Goal: Information Seeking & Learning: Learn about a topic

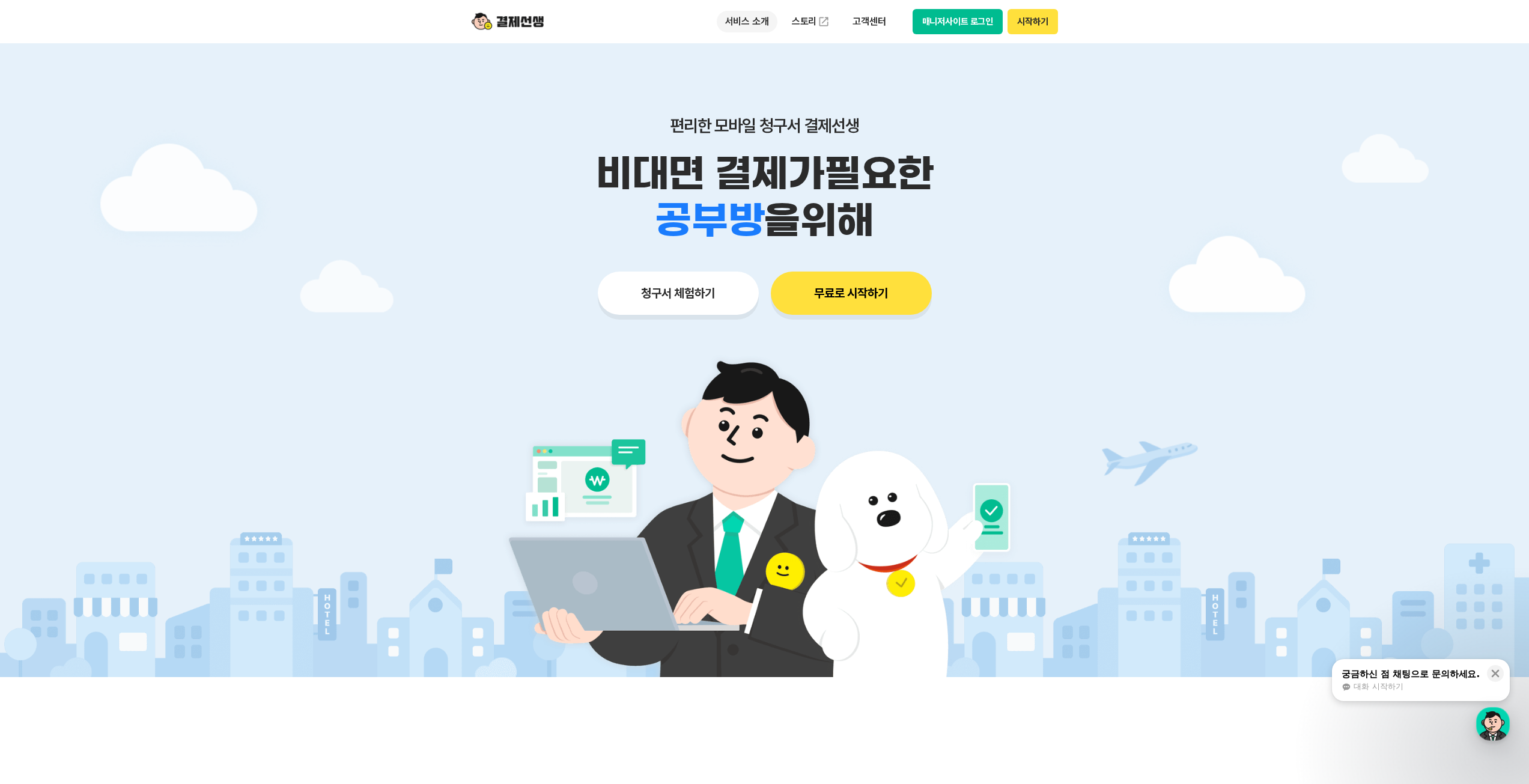
click at [766, 20] on p "서비스 소개" at bounding box center [747, 21] width 61 height 21
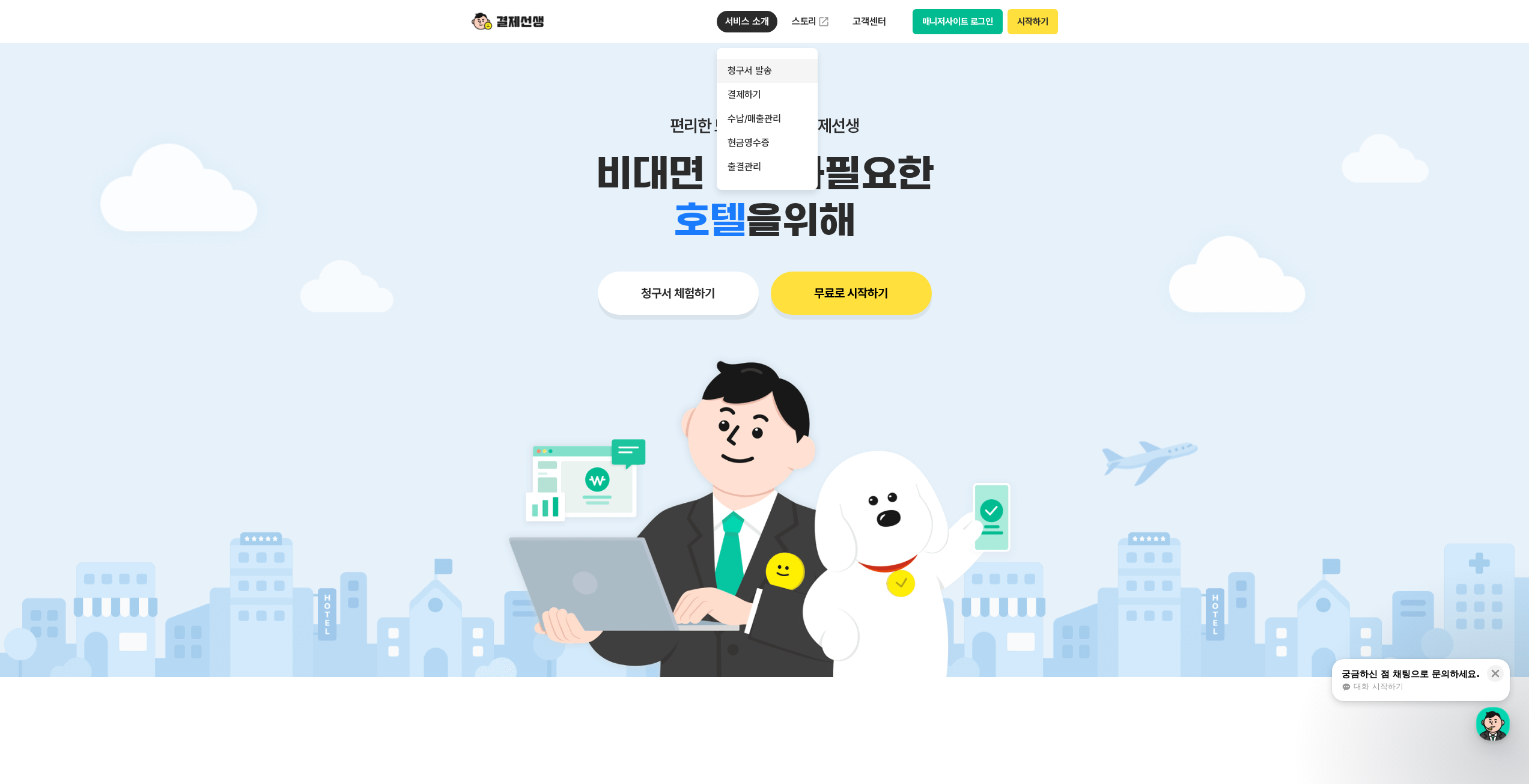
click at [750, 78] on link "청구서 발송" at bounding box center [767, 71] width 101 height 24
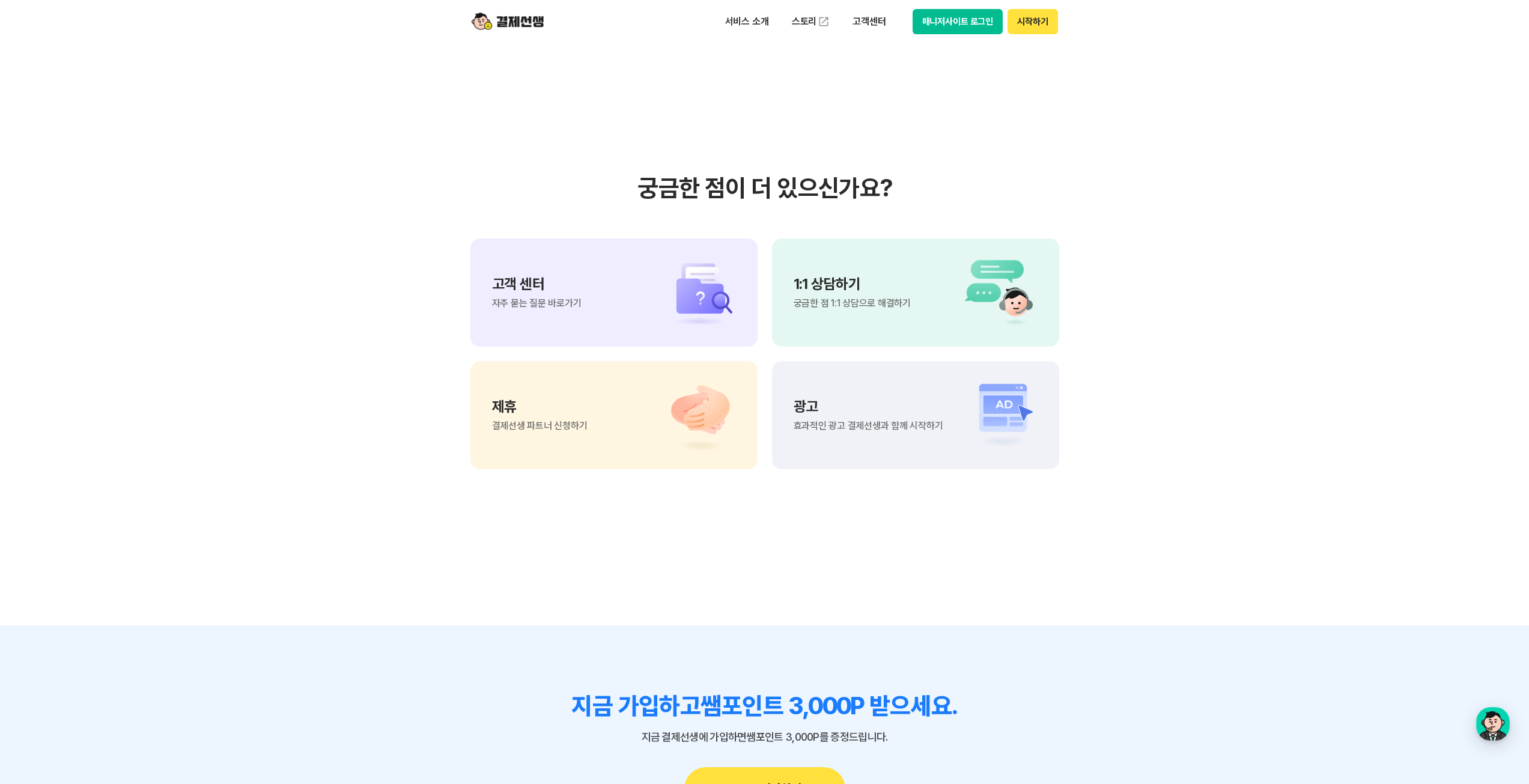
scroll to position [2882, 0]
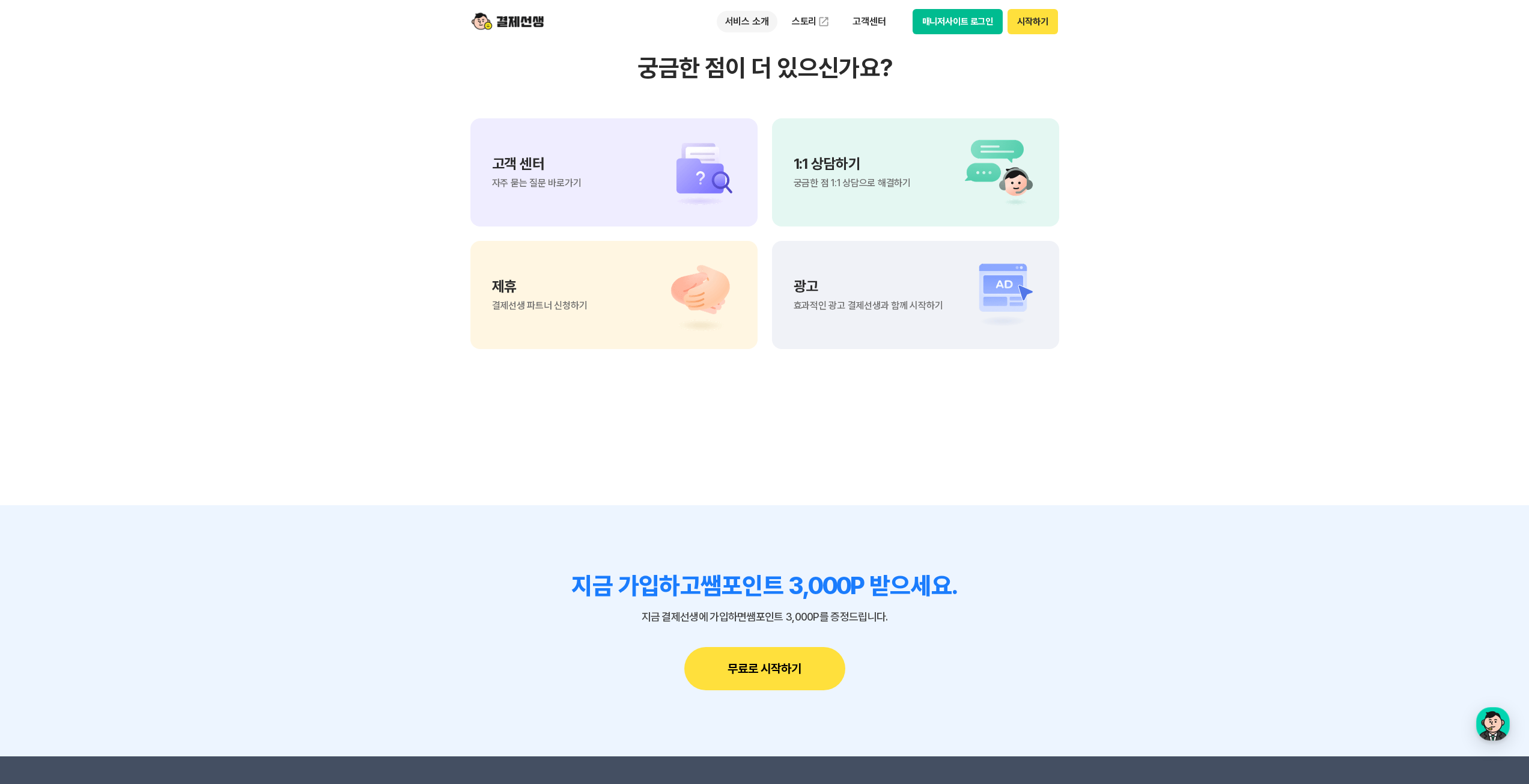
click at [739, 18] on p "서비스 소개" at bounding box center [747, 21] width 61 height 21
click at [765, 90] on link "결제하기" at bounding box center [767, 95] width 101 height 24
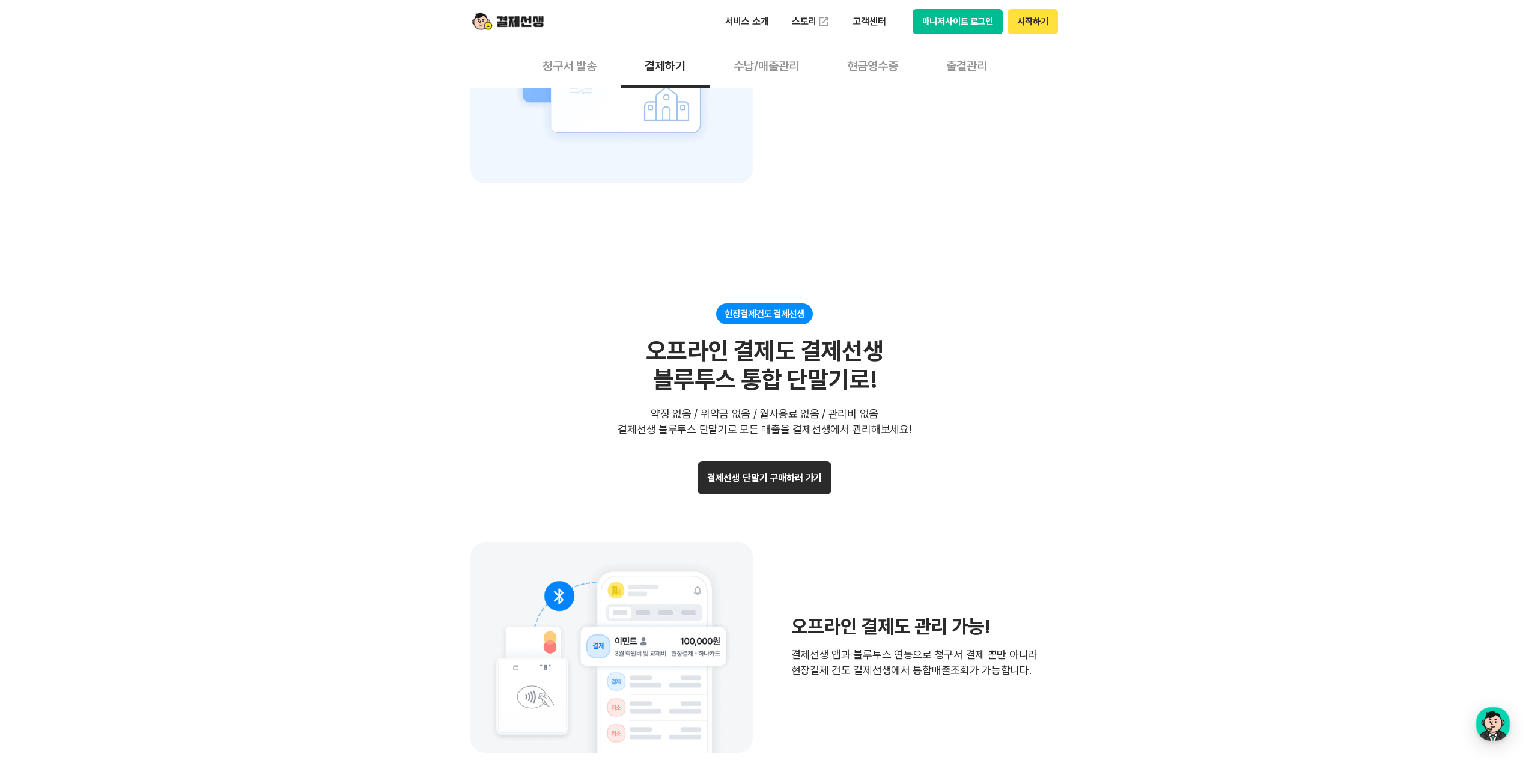
scroll to position [2402, 0]
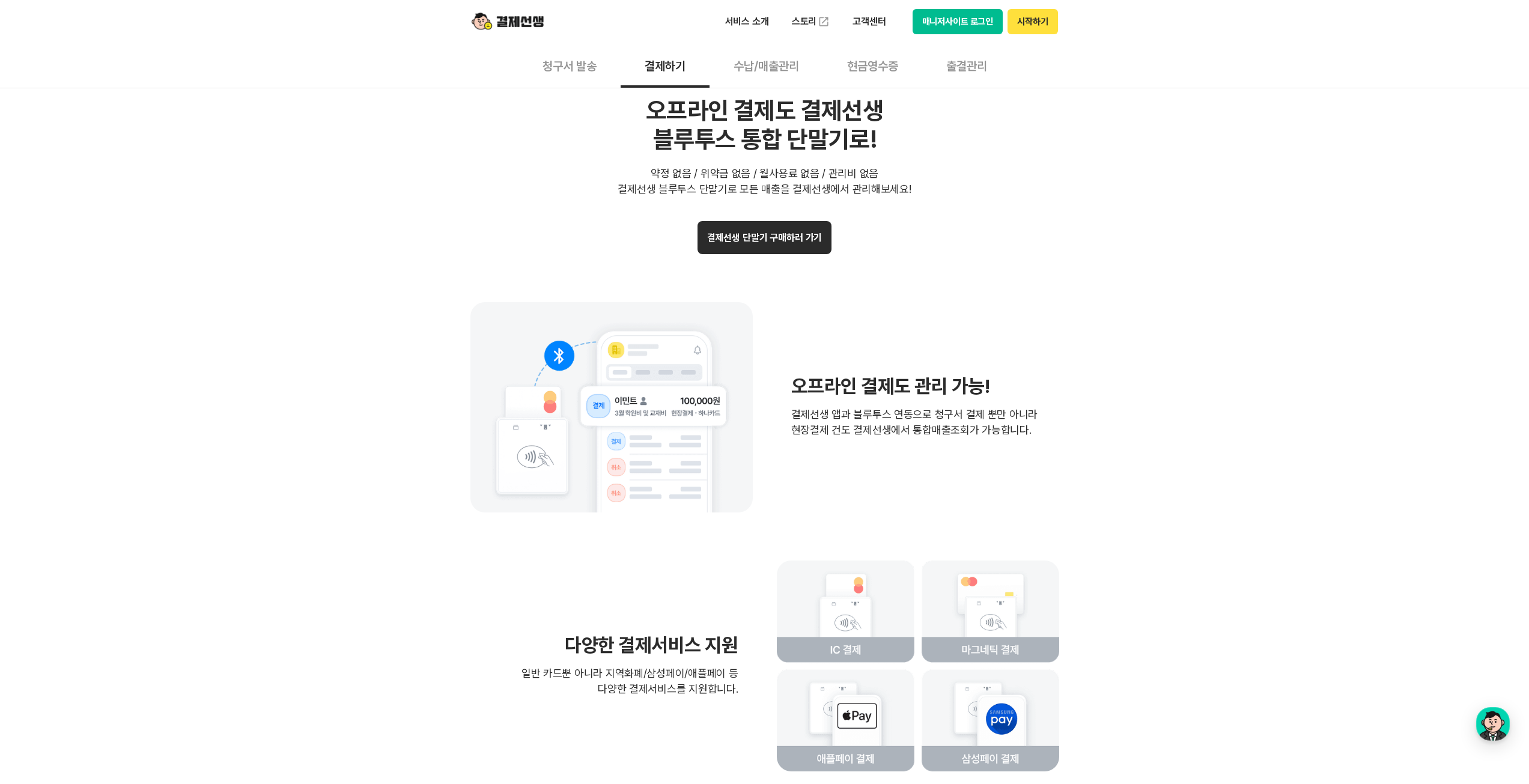
click at [777, 51] on button "수납/매출관리" at bounding box center [766, 65] width 113 height 44
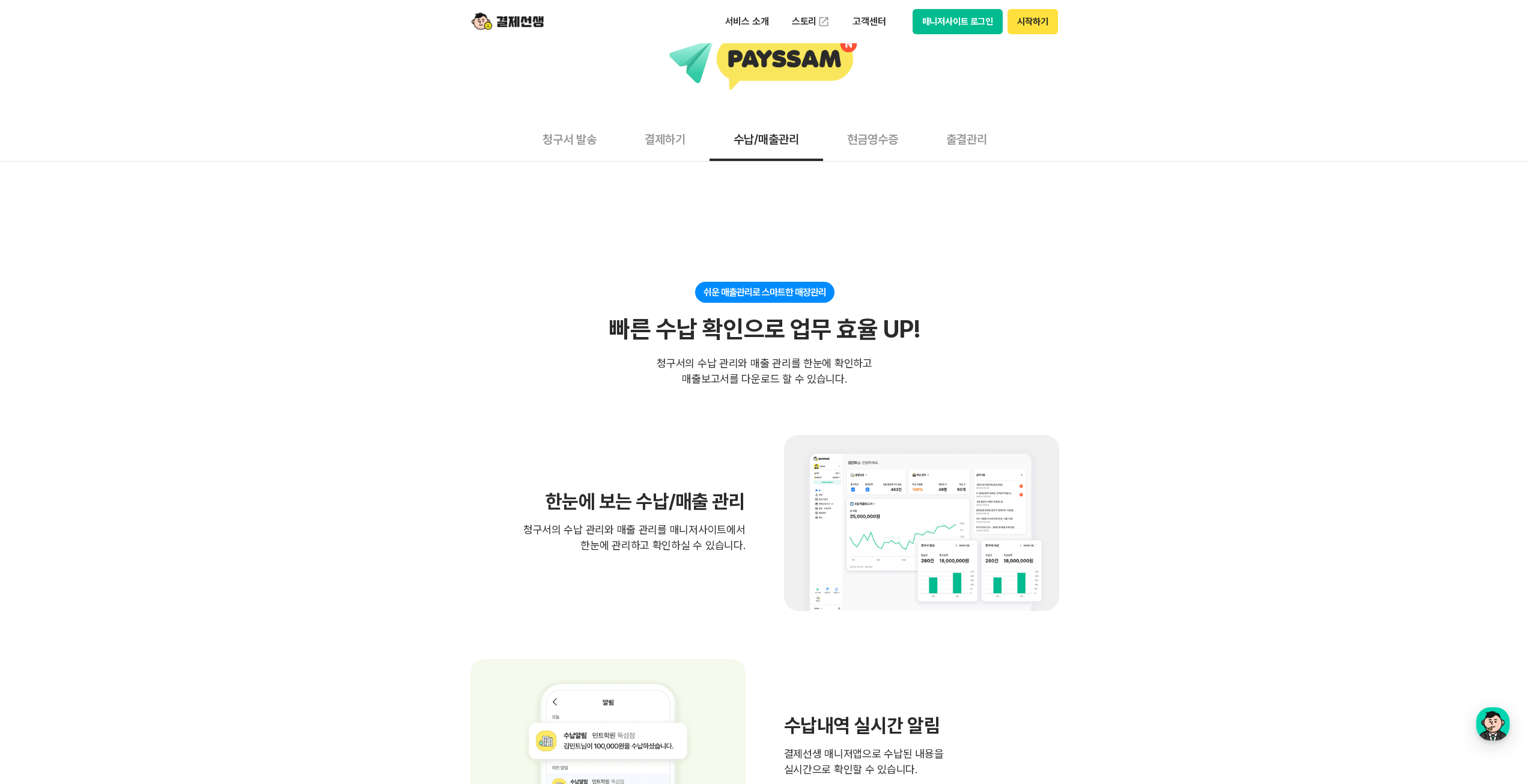
scroll to position [180, 0]
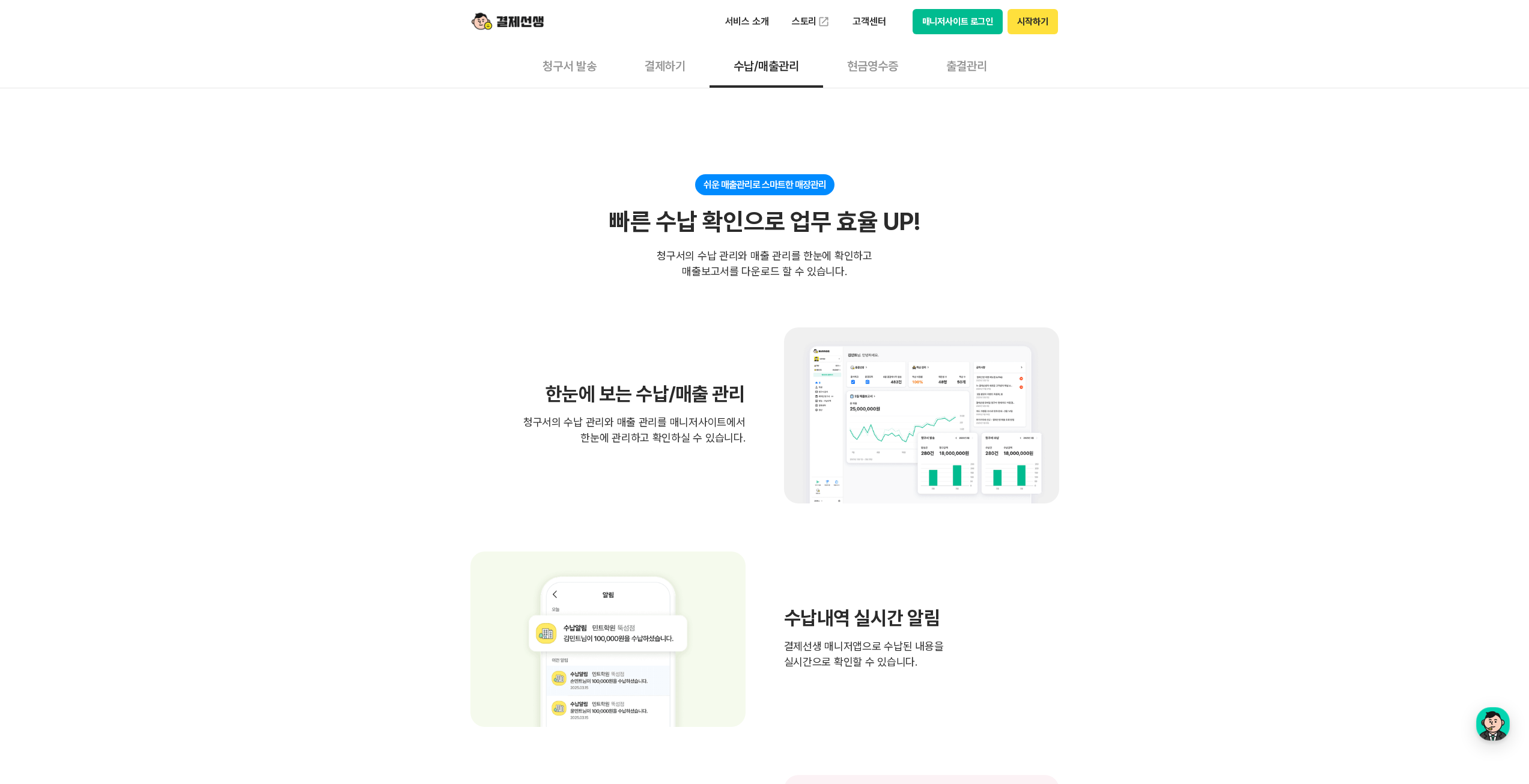
click at [876, 64] on button "현금영수증" at bounding box center [873, 65] width 99 height 44
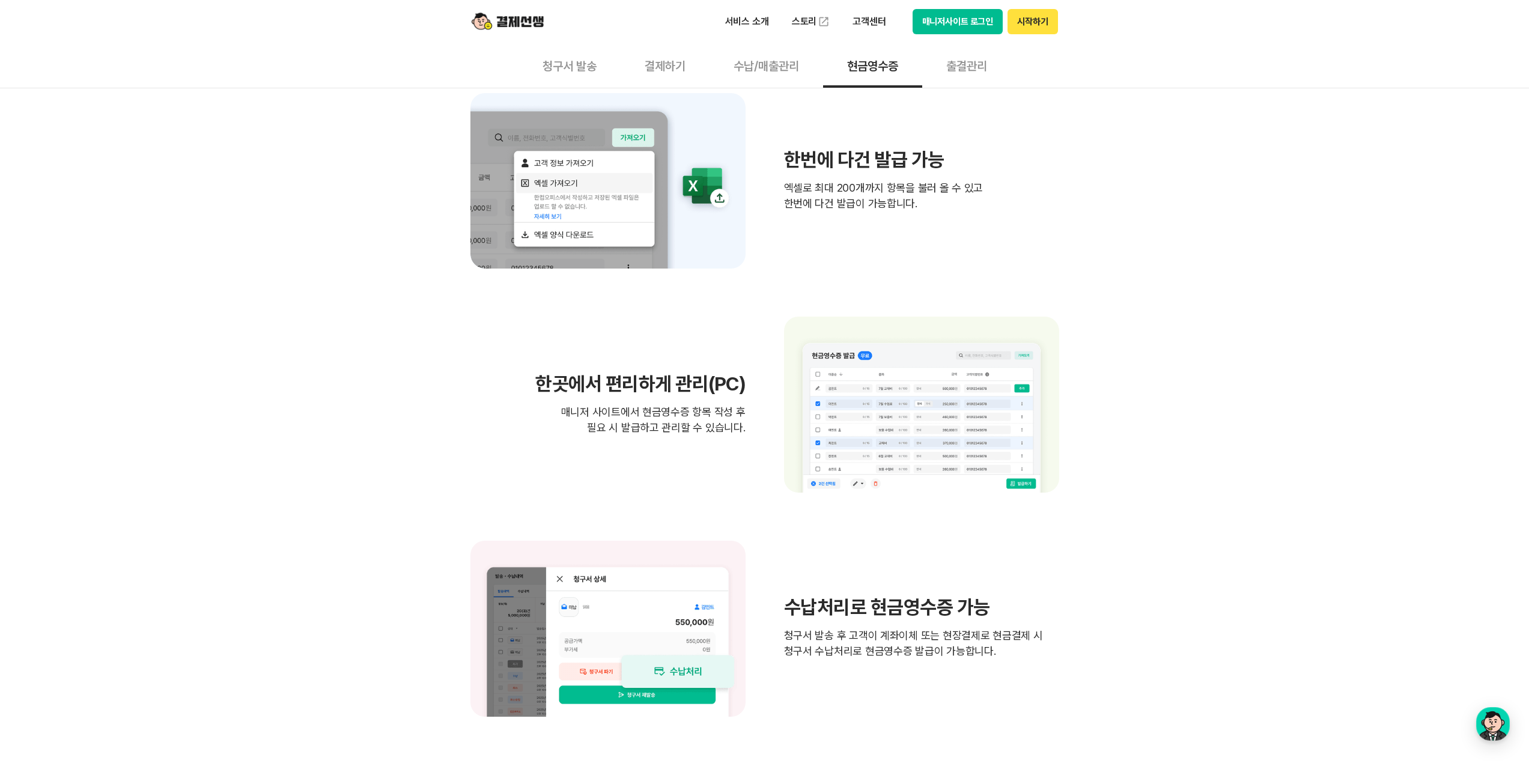
scroll to position [721, 0]
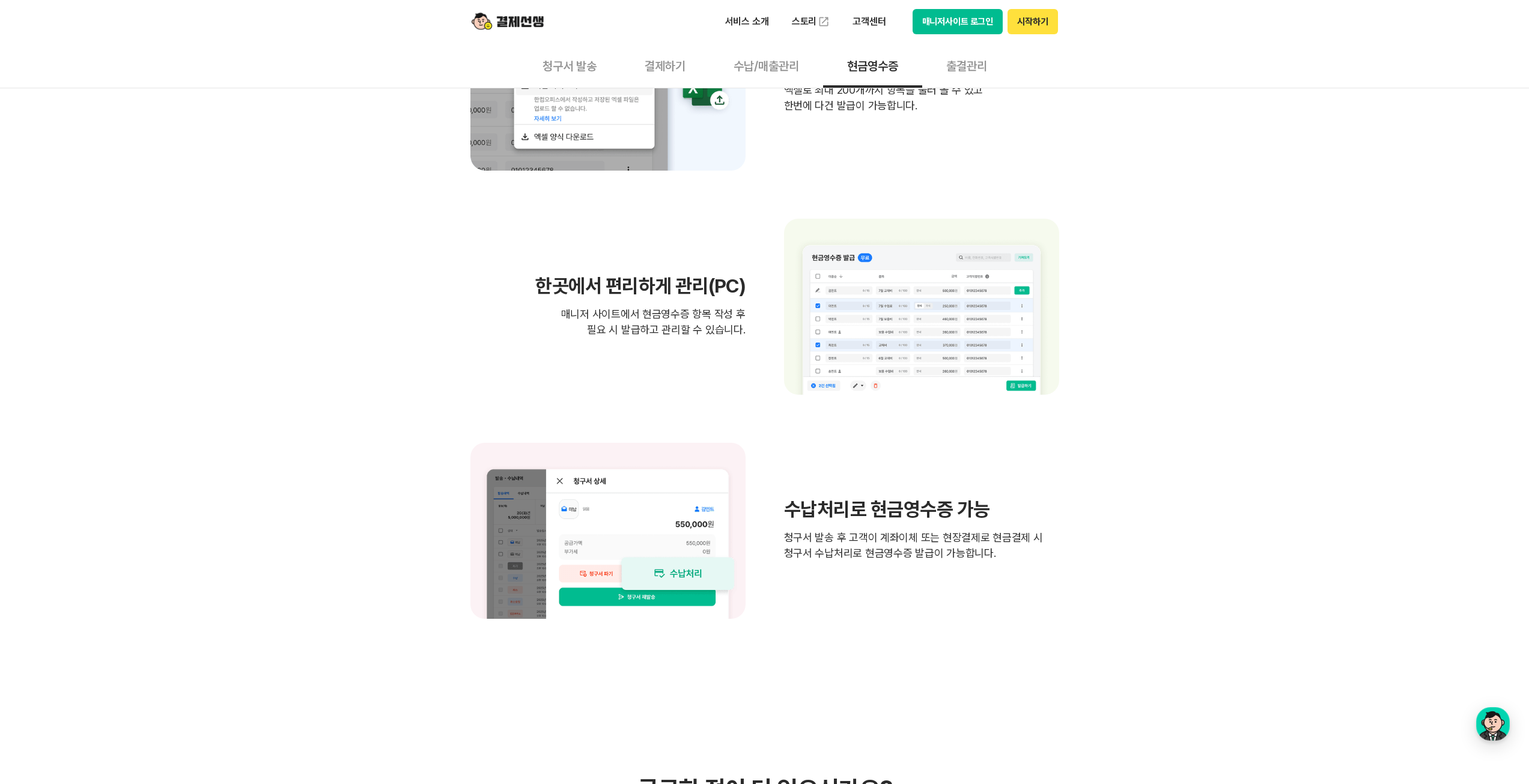
click at [946, 61] on button "출결관리" at bounding box center [966, 65] width 89 height 44
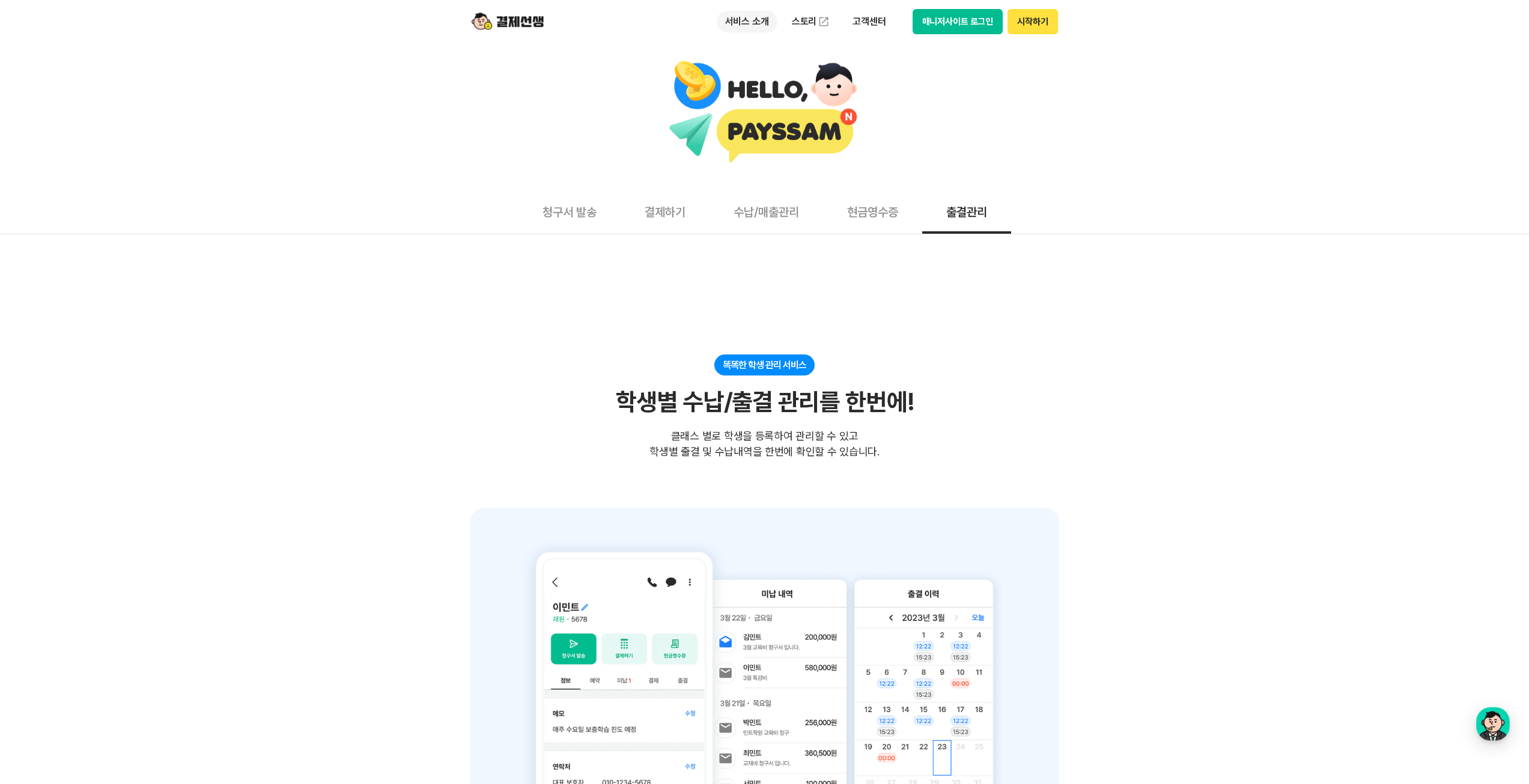
click at [769, 24] on p "서비스 소개" at bounding box center [747, 21] width 61 height 21
click at [825, 21] on img at bounding box center [824, 22] width 12 height 12
click at [880, 20] on p "고객센터" at bounding box center [869, 21] width 50 height 21
click at [739, 95] on div at bounding box center [764, 113] width 1517 height 105
click at [737, 16] on p "서비스 소개" at bounding box center [747, 21] width 61 height 21
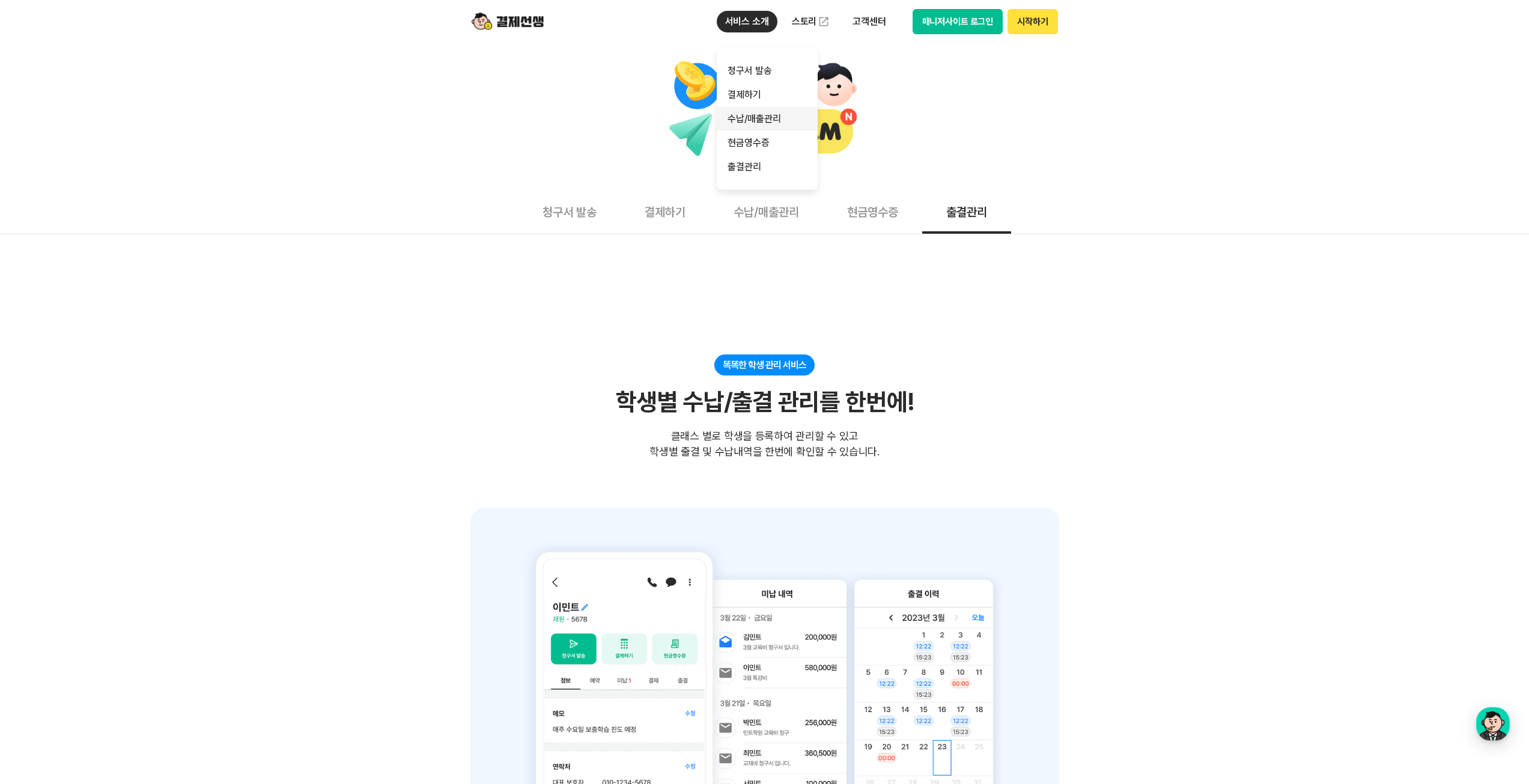
click at [759, 116] on link "수납/매출관리" at bounding box center [767, 119] width 101 height 24
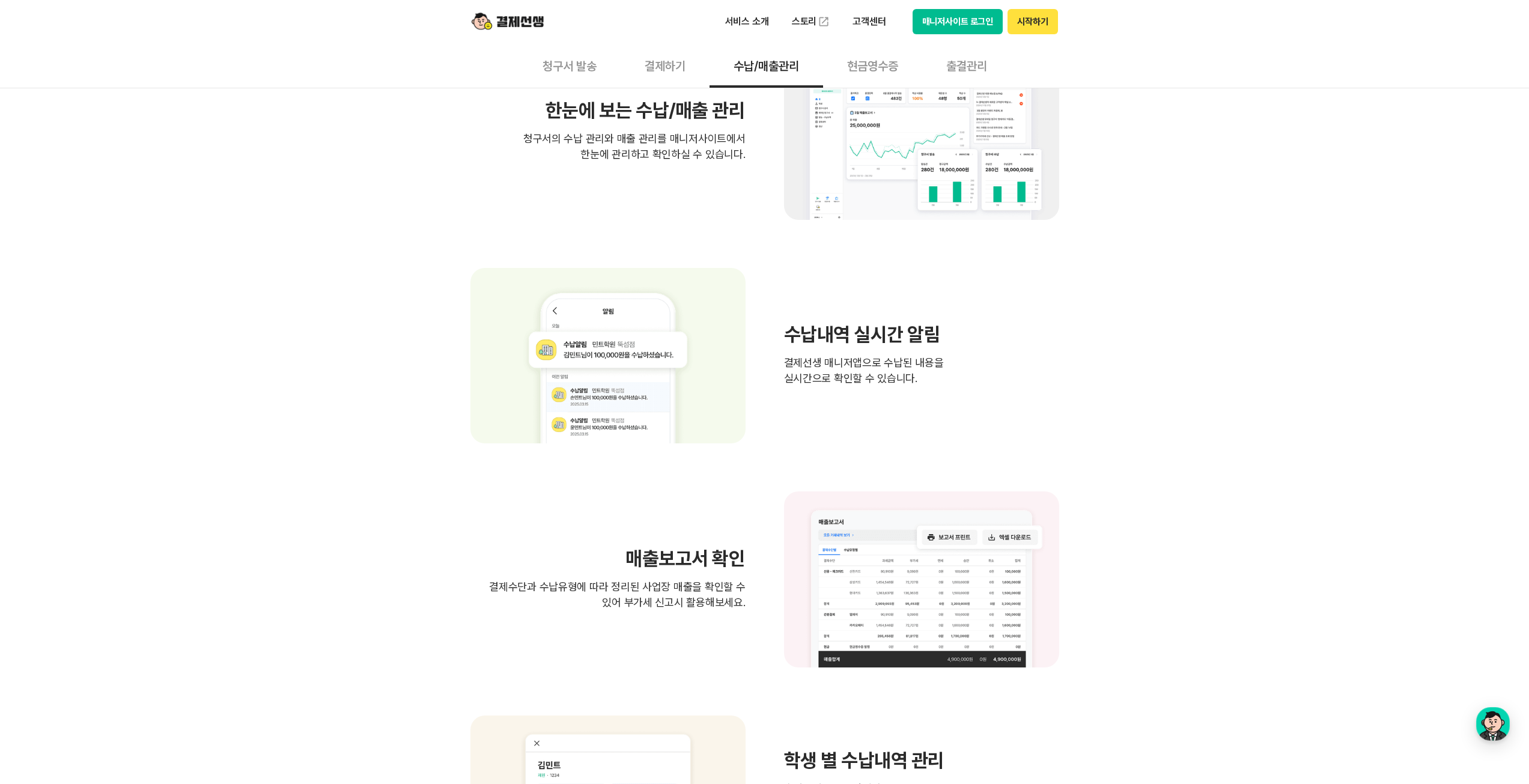
scroll to position [661, 0]
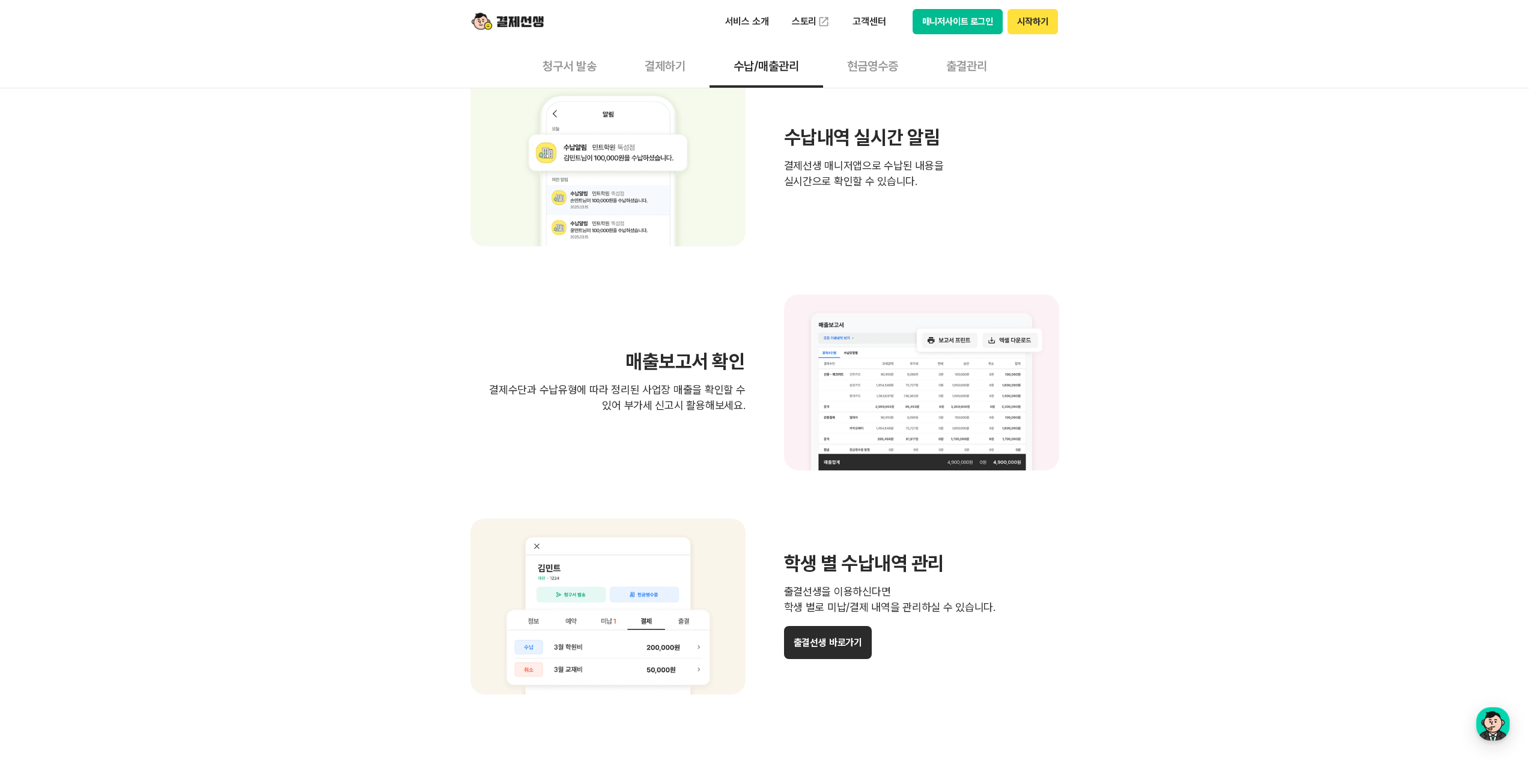
click at [554, 52] on button "청구서 발송" at bounding box center [569, 65] width 102 height 44
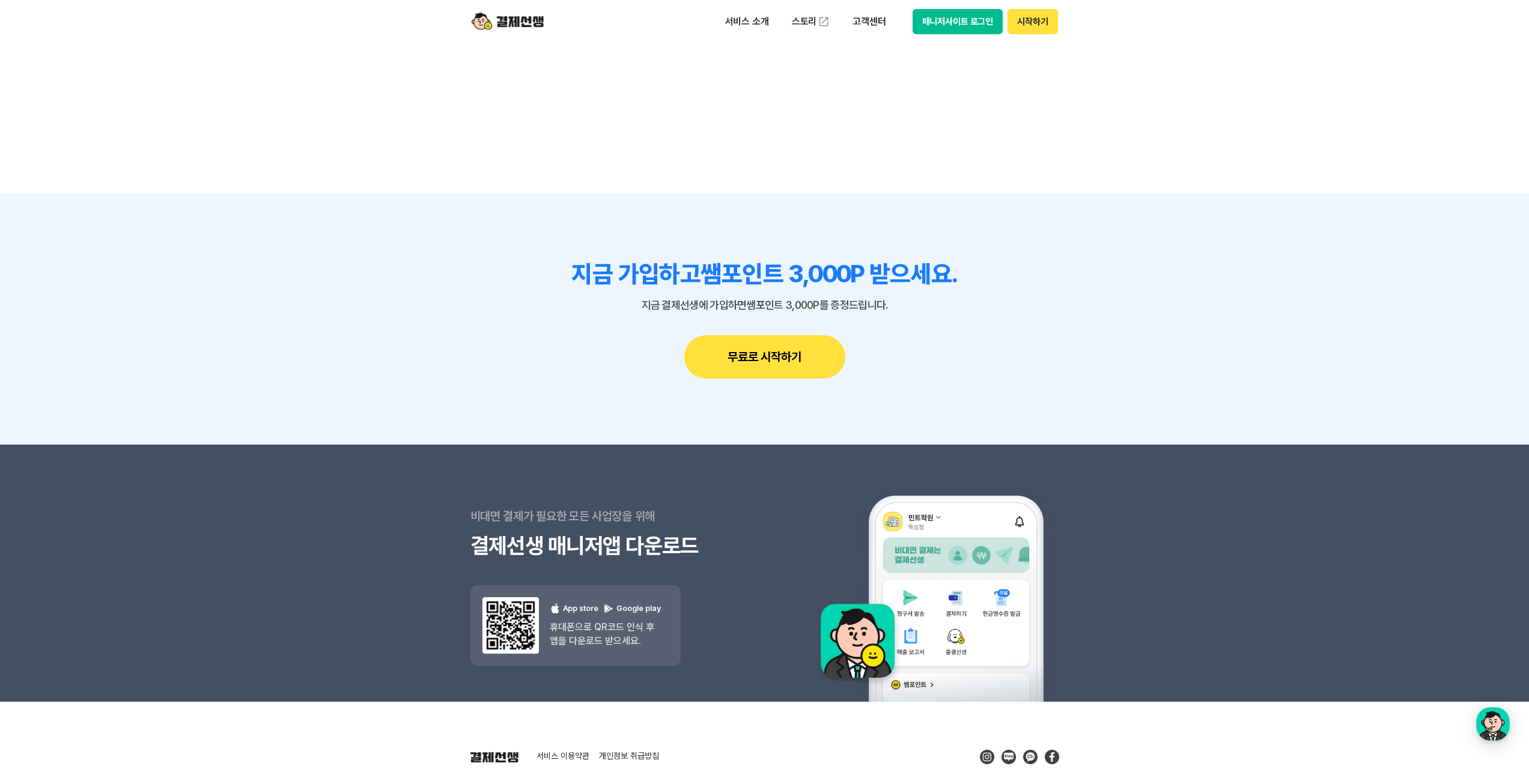
scroll to position [3198, 0]
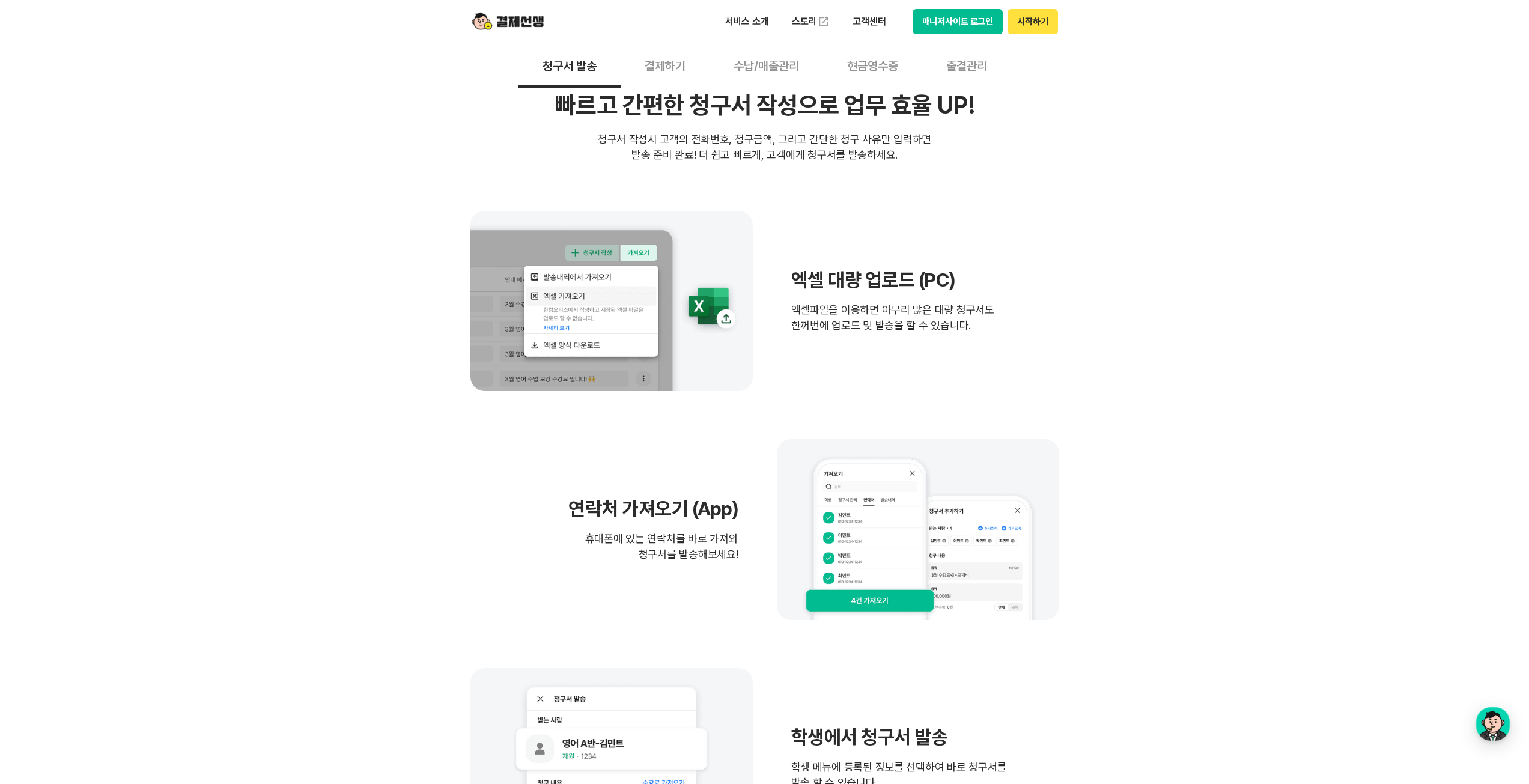
scroll to position [0, 0]
